Goal: Information Seeking & Learning: Learn about a topic

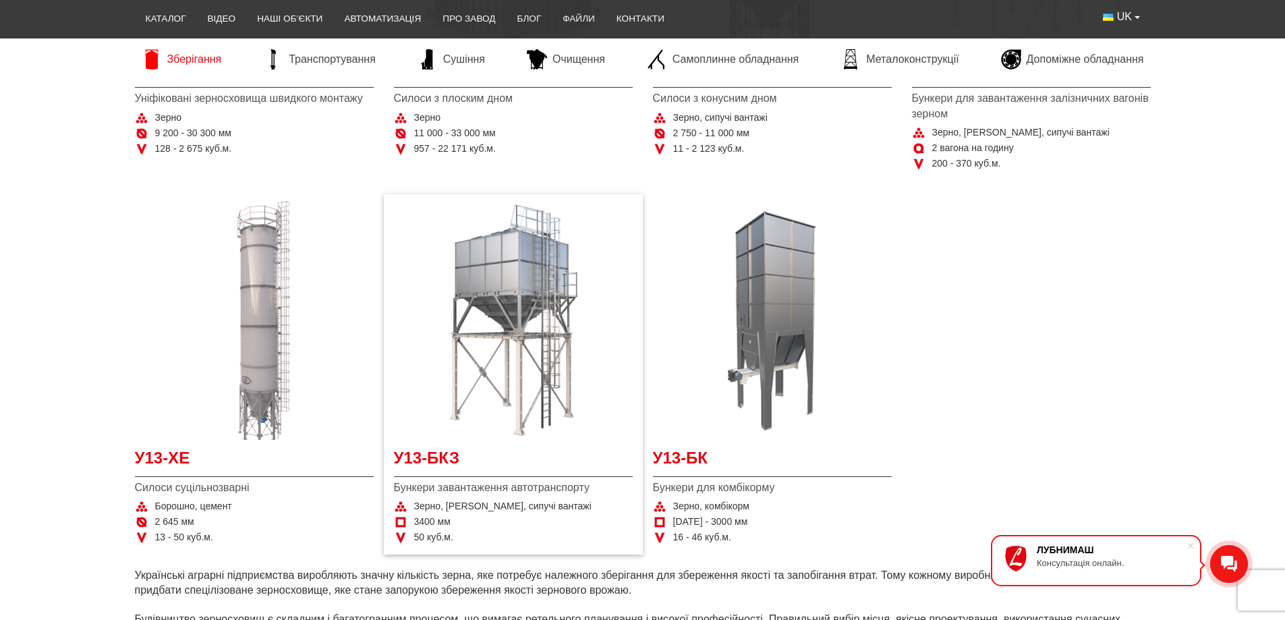
scroll to position [607, 0]
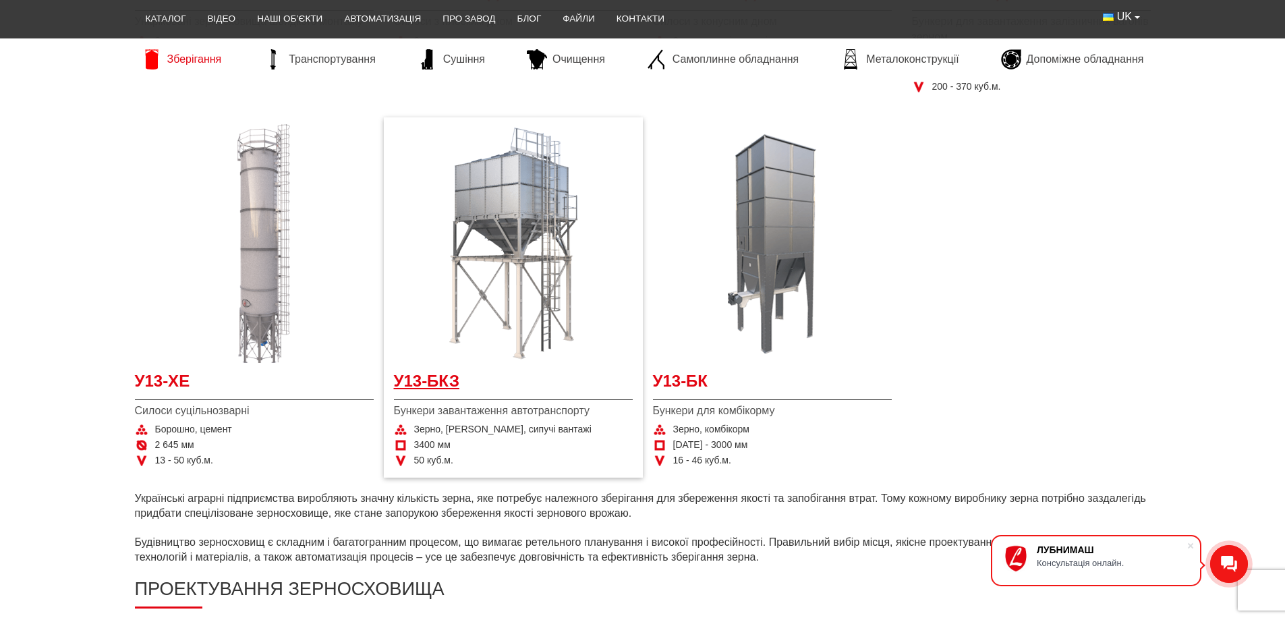
click at [420, 385] on span "У13-БКЗ" at bounding box center [513, 385] width 239 height 30
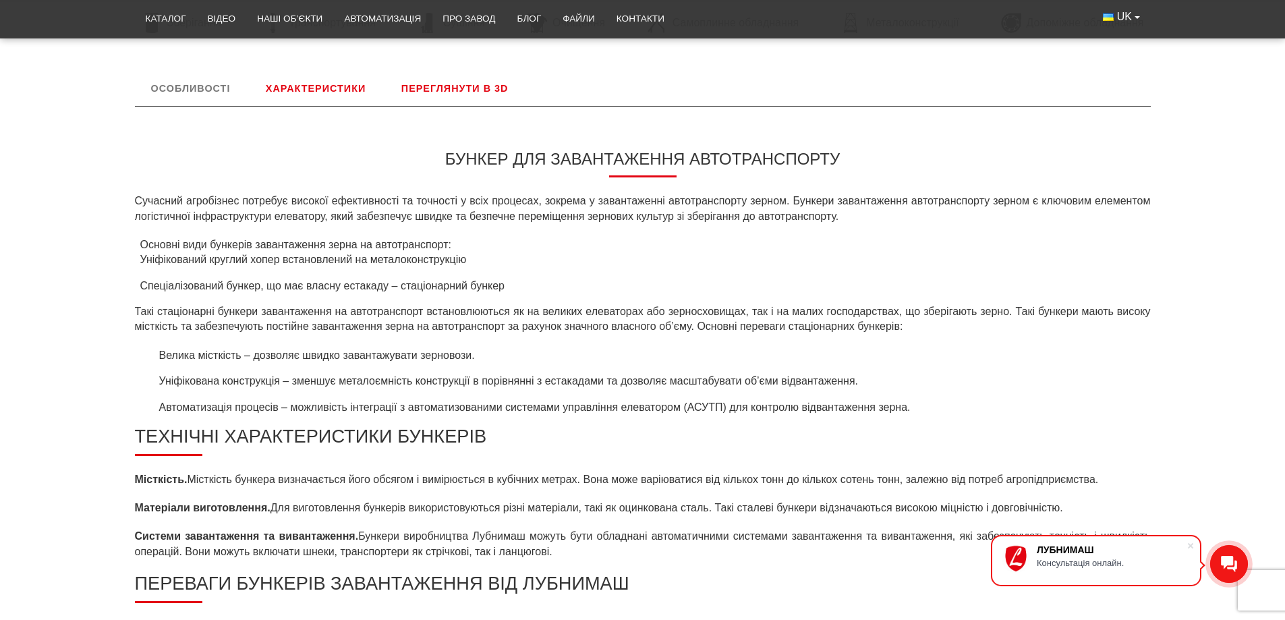
scroll to position [201, 0]
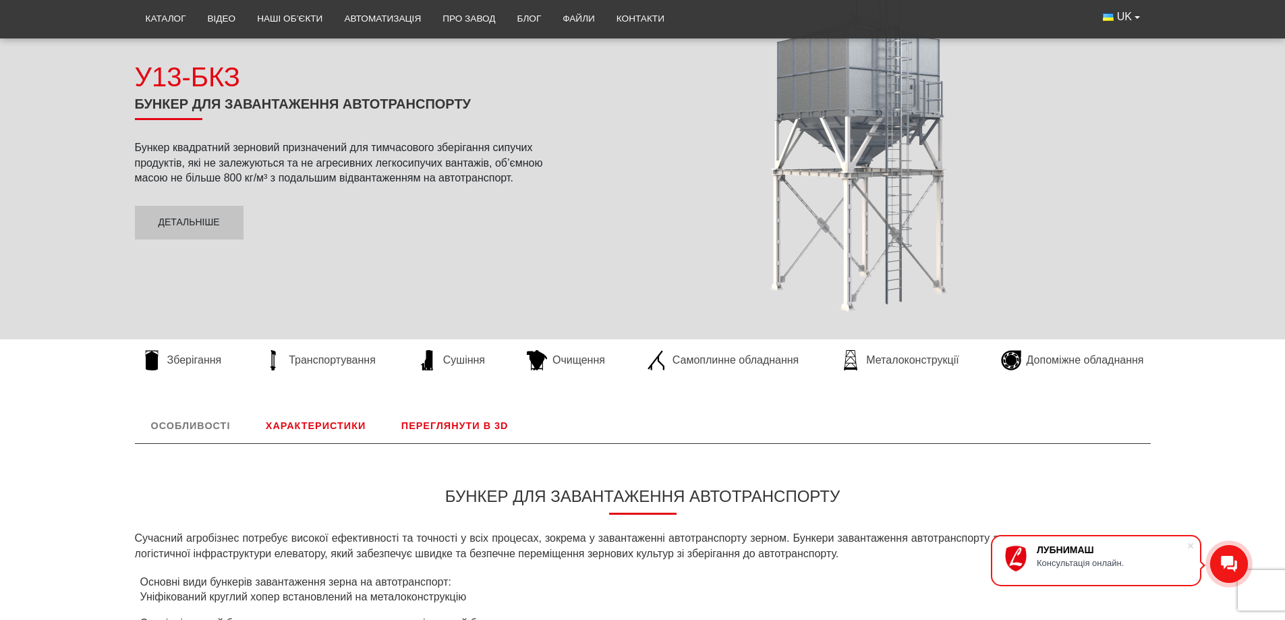
click at [438, 430] on link "Переглянути в 3D" at bounding box center [455, 425] width 140 height 35
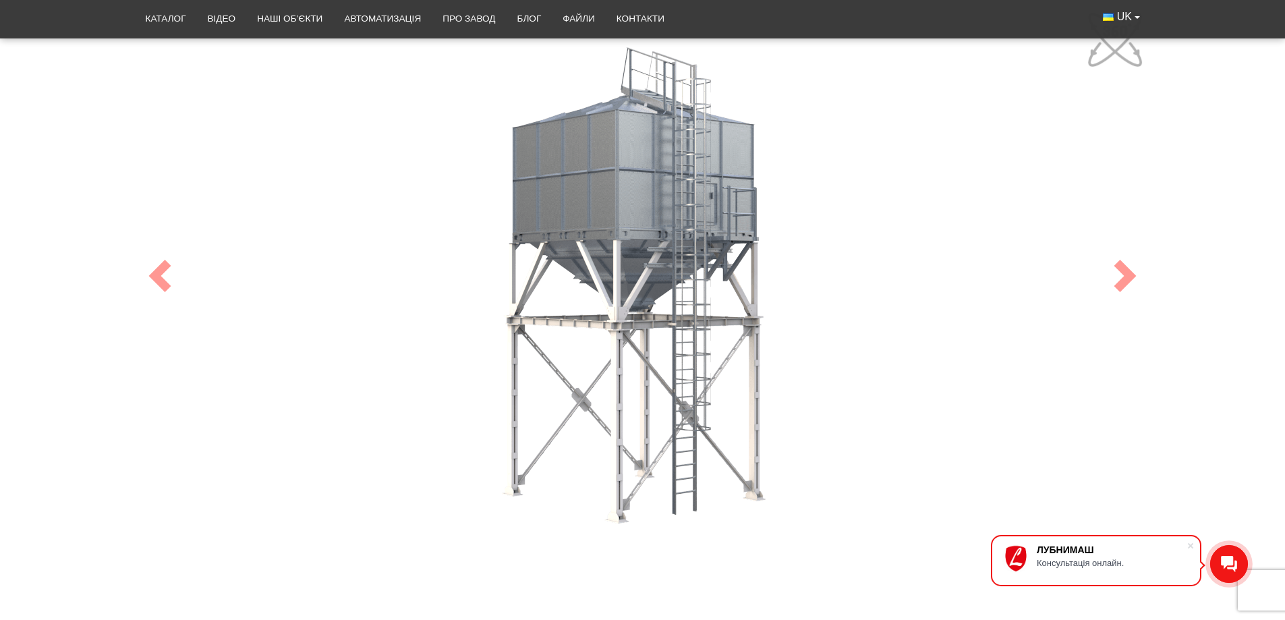
scroll to position [697, 0]
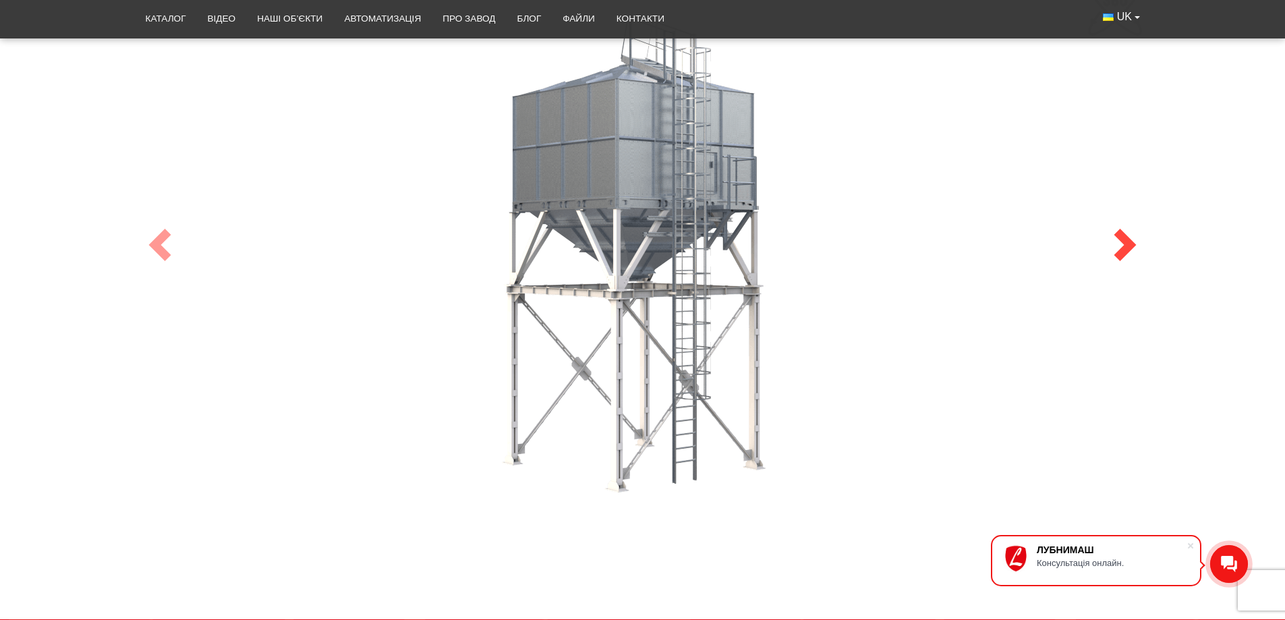
click at [1123, 237] on span at bounding box center [1125, 245] width 32 height 32
click at [157, 244] on span at bounding box center [160, 245] width 32 height 32
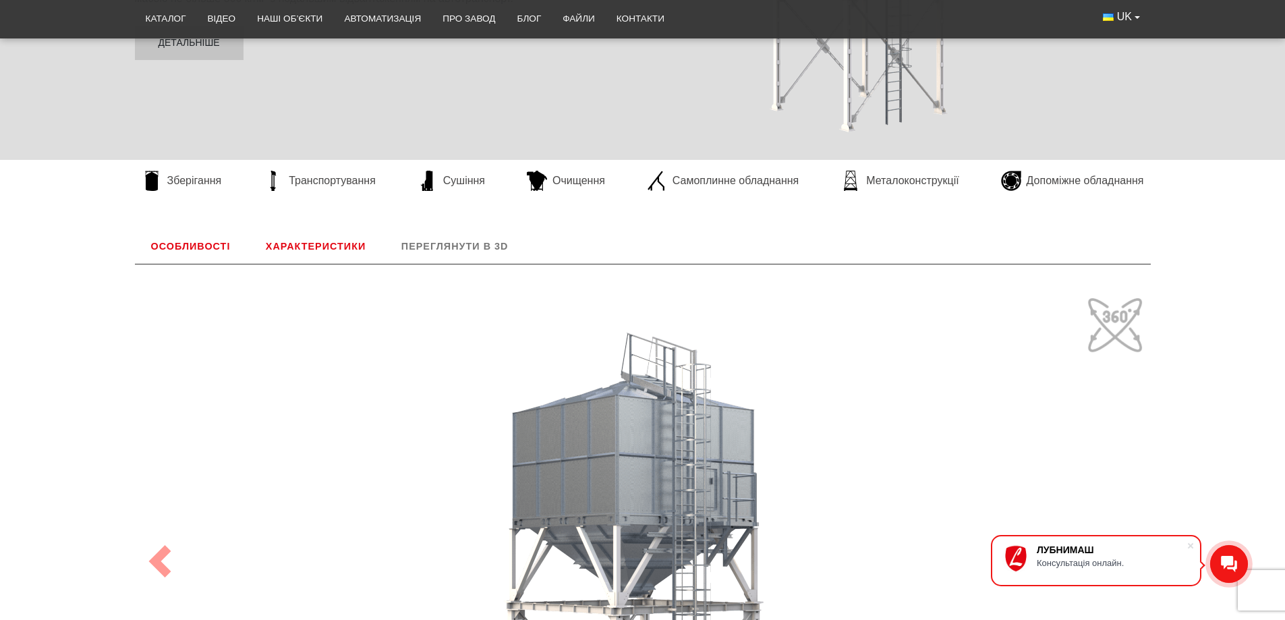
scroll to position [157, 0]
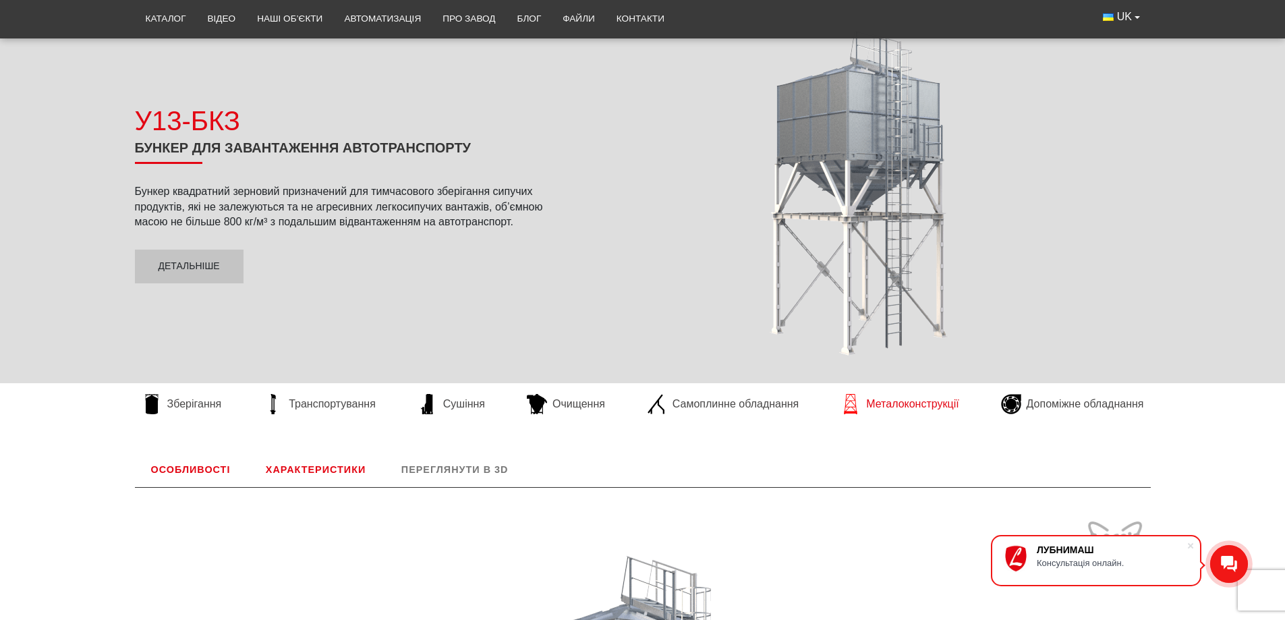
click at [874, 401] on span "Металоконструкції" at bounding box center [912, 404] width 92 height 15
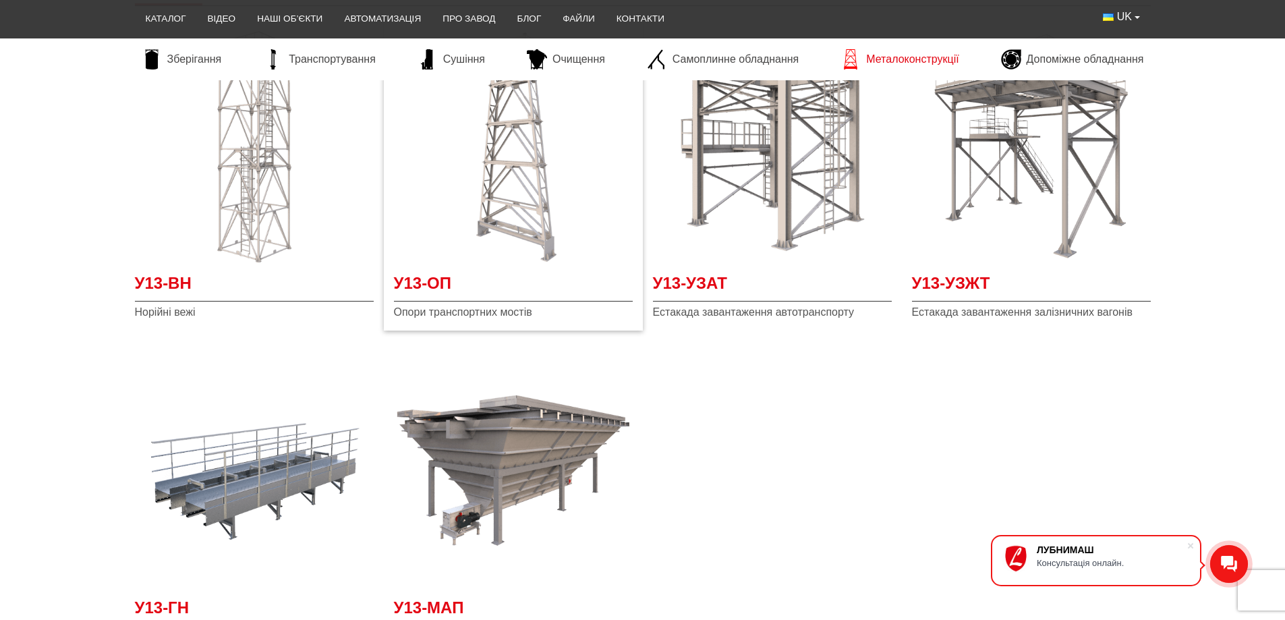
scroll to position [337, 0]
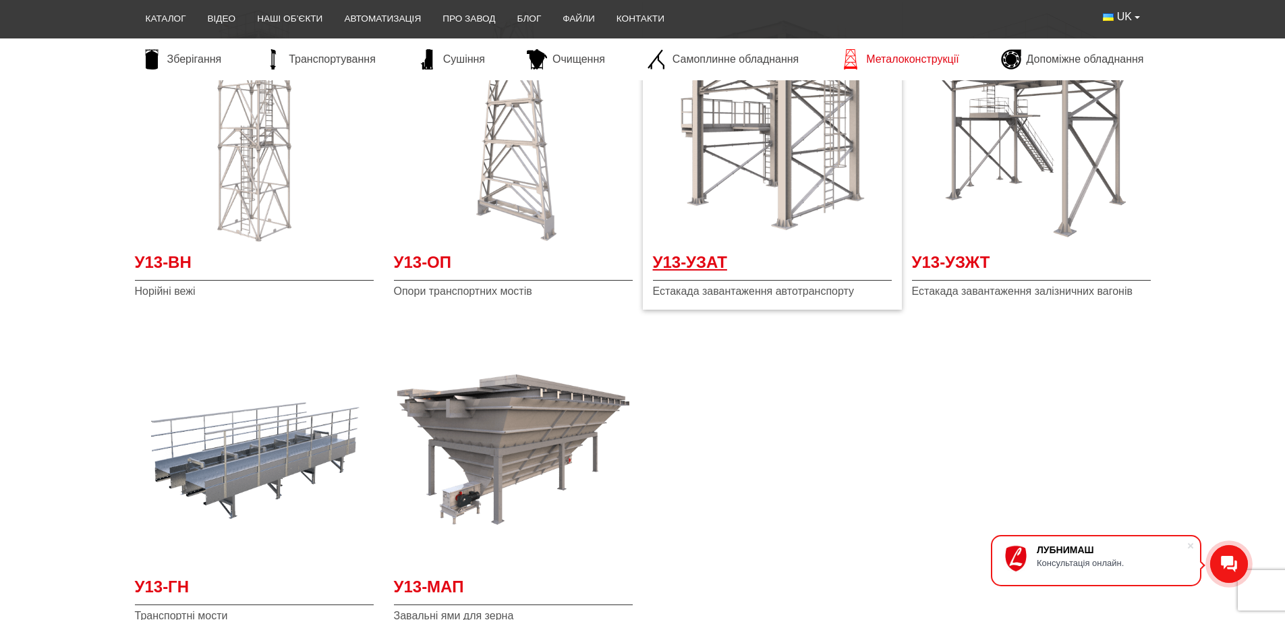
click at [690, 264] on span "У13-УЗАТ" at bounding box center [772, 266] width 239 height 30
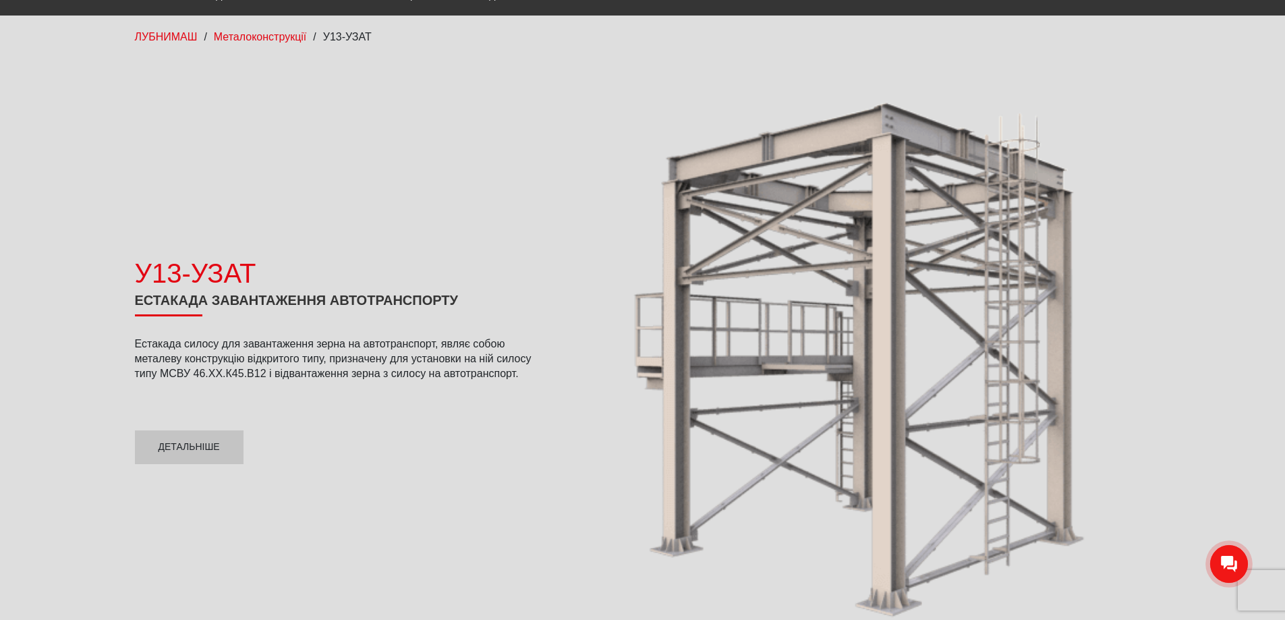
scroll to position [135, 0]
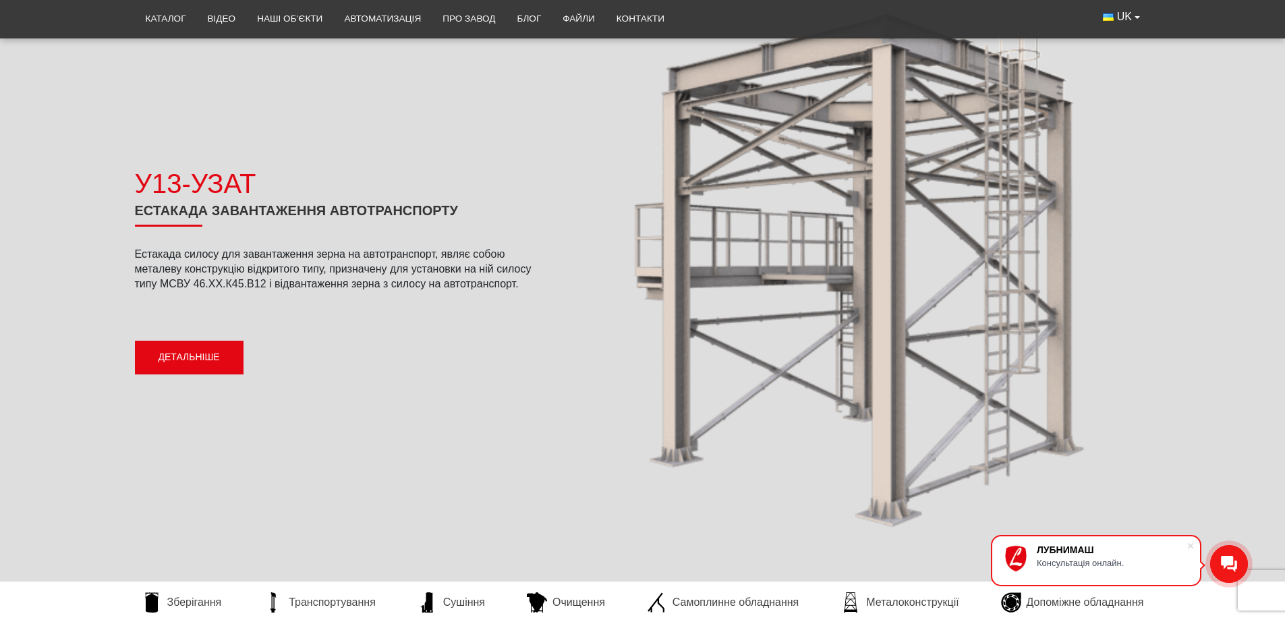
click at [198, 360] on link "Детальніше" at bounding box center [189, 358] width 109 height 34
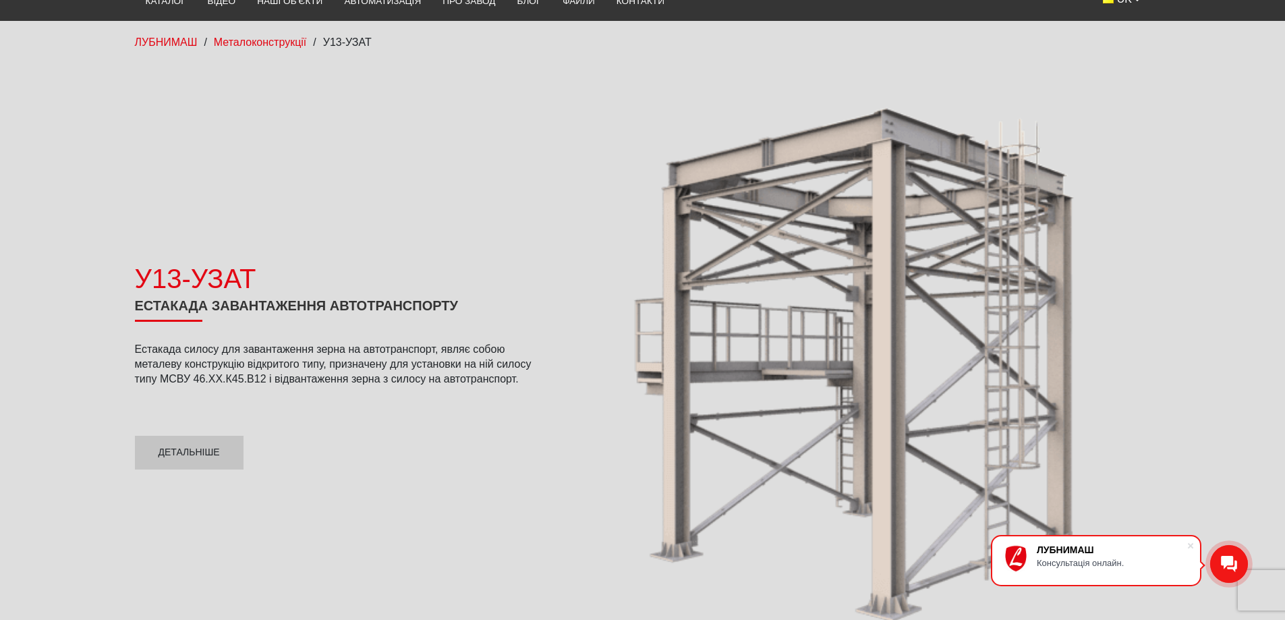
scroll to position [131, 0]
